Goal: Book appointment/travel/reservation

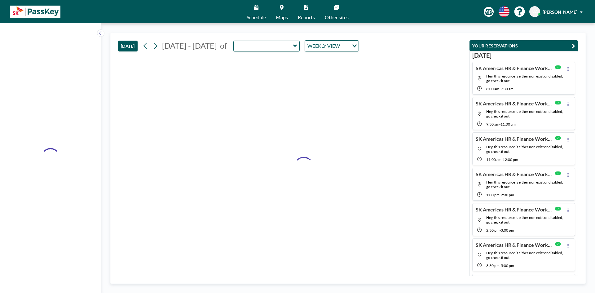
type input "Topaz"
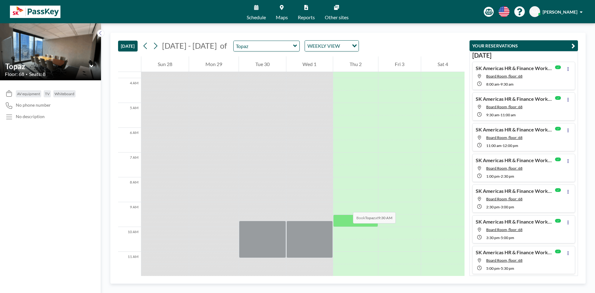
scroll to position [186, 0]
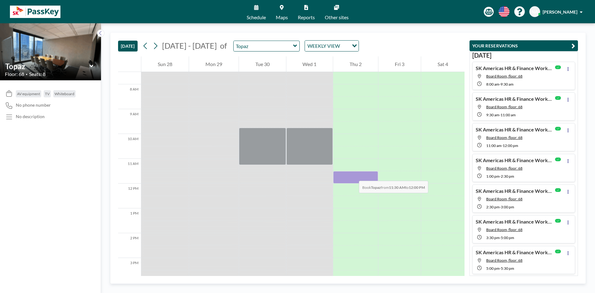
click at [353, 174] on div at bounding box center [355, 177] width 45 height 12
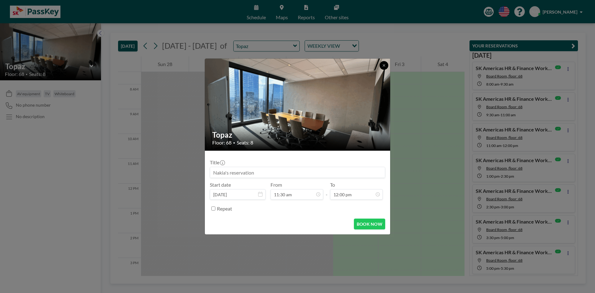
click at [385, 64] on icon at bounding box center [384, 66] width 4 height 4
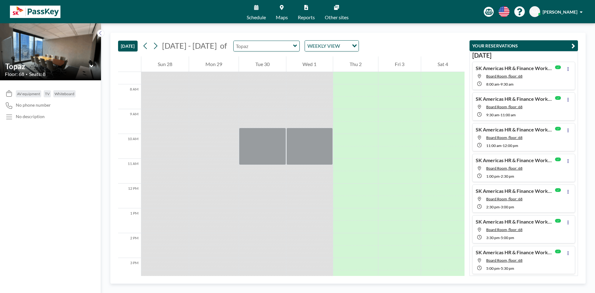
click at [287, 45] on input "text" at bounding box center [264, 46] width 60 height 10
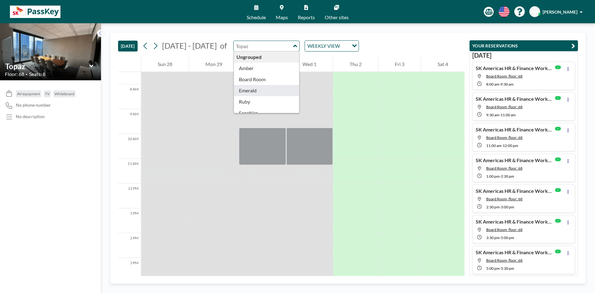
type input "Emerald"
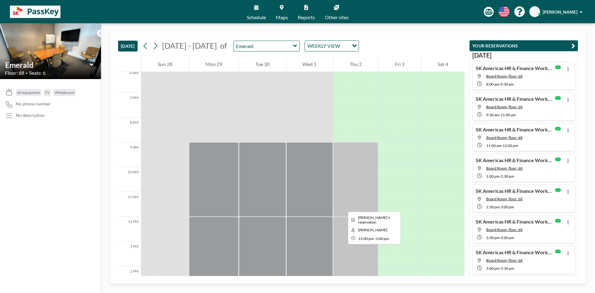
scroll to position [186, 0]
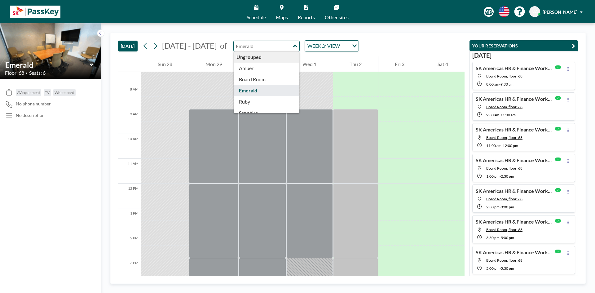
click at [286, 47] on input "text" at bounding box center [264, 46] width 60 height 10
type input "Sapphire"
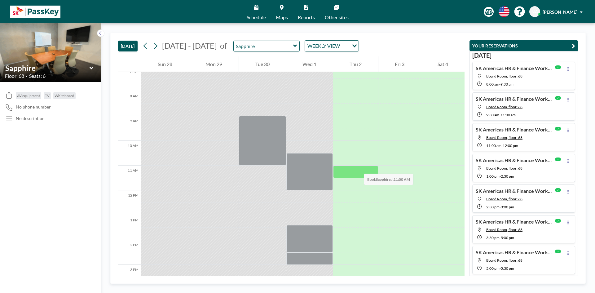
scroll to position [186, 0]
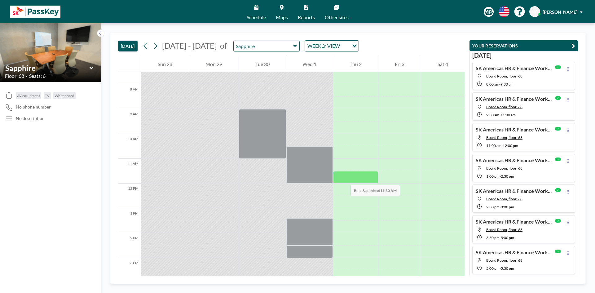
click at [344, 179] on div at bounding box center [355, 177] width 45 height 12
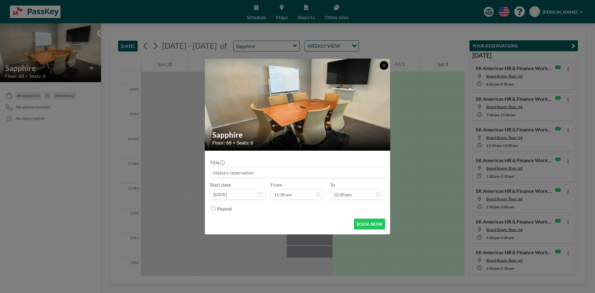
click at [383, 62] on button at bounding box center [384, 65] width 9 height 9
